Goal: Navigation & Orientation: Find specific page/section

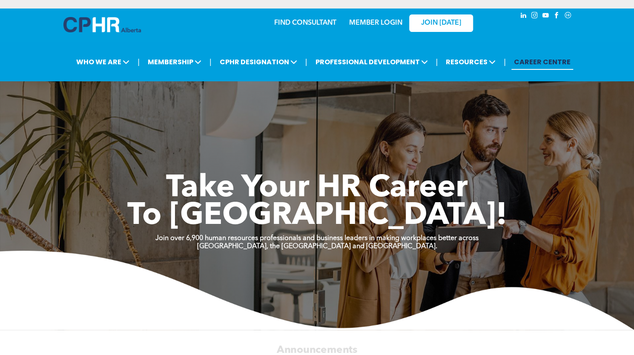
click at [389, 24] on link "MEMBER LOGIN" at bounding box center [375, 23] width 53 height 7
click at [374, 28] on div "MEMBER LOGIN" at bounding box center [375, 20] width 55 height 15
click at [373, 23] on link "MEMBER LOGIN" at bounding box center [375, 23] width 53 height 7
click at [372, 22] on link "MEMBER LOGIN" at bounding box center [375, 23] width 53 height 7
